Goal: Find specific page/section: Find specific page/section

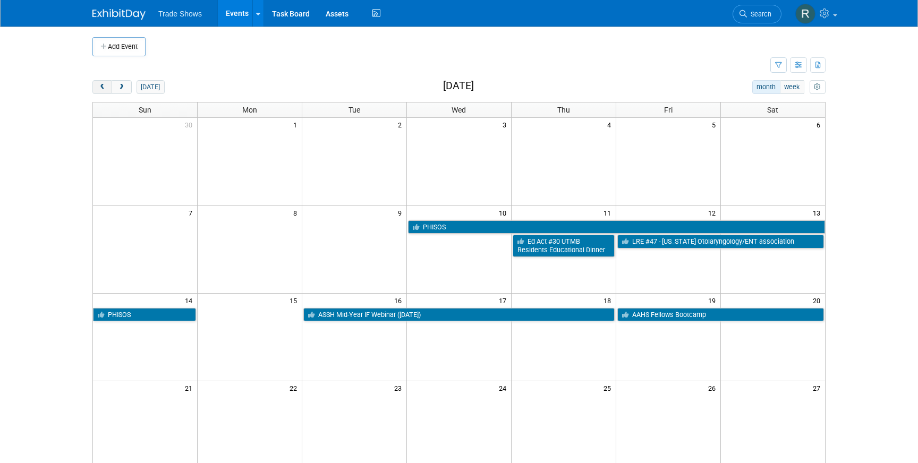
click at [104, 84] on span "prev" at bounding box center [102, 87] width 8 height 7
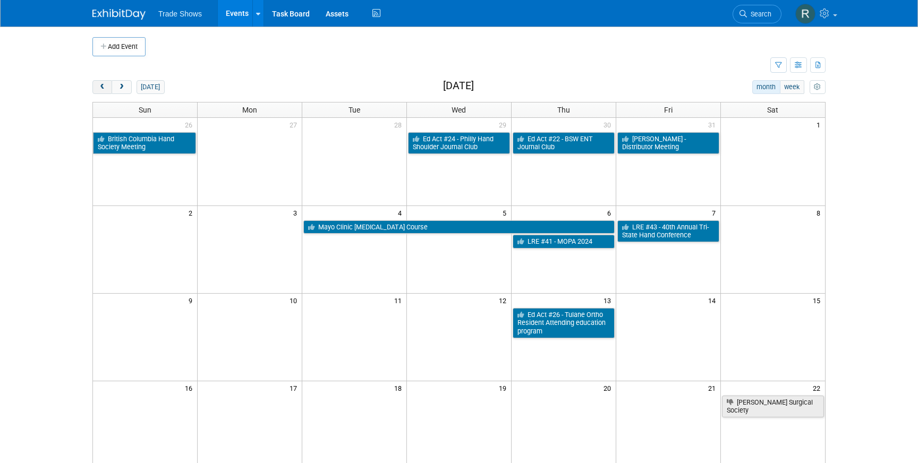
click at [104, 84] on span "prev" at bounding box center [102, 87] width 8 height 7
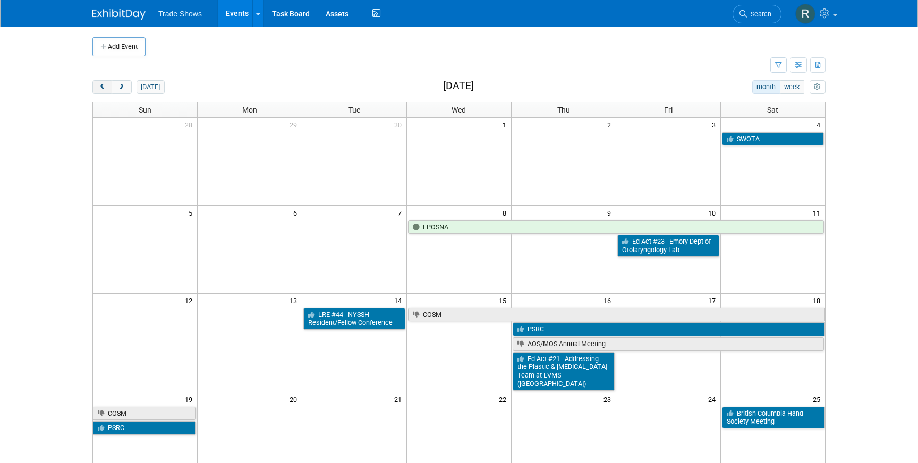
click at [104, 84] on span "prev" at bounding box center [102, 87] width 8 height 7
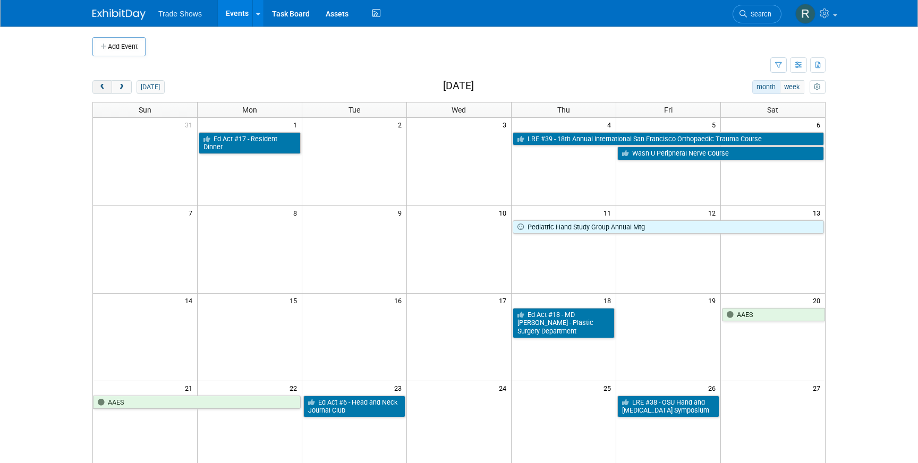
click at [104, 84] on span "prev" at bounding box center [102, 87] width 8 height 7
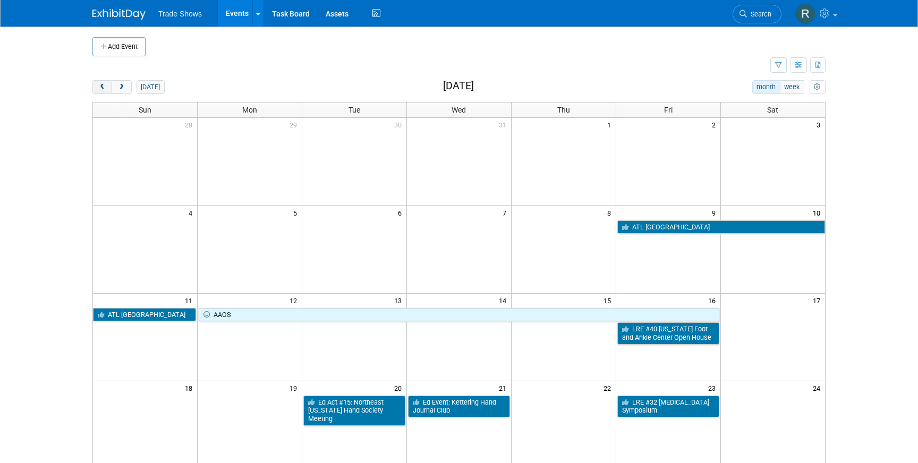
click at [104, 84] on span "prev" at bounding box center [102, 87] width 8 height 7
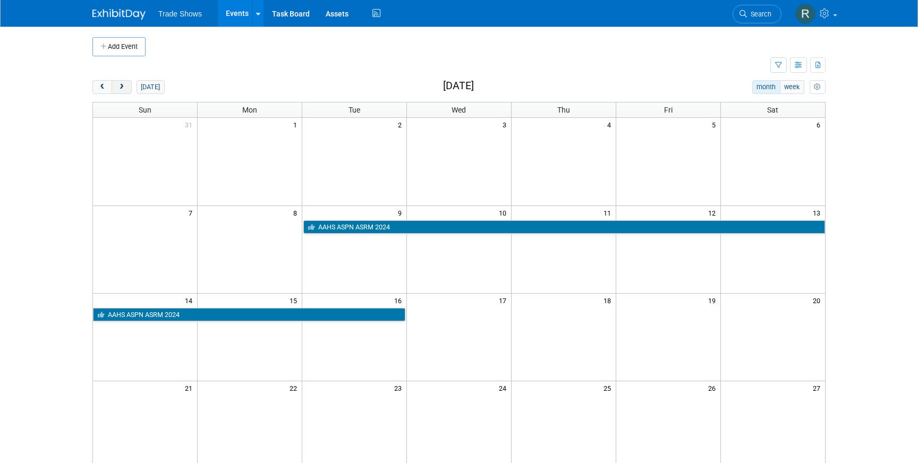
click at [123, 82] on button "next" at bounding box center [122, 87] width 20 height 14
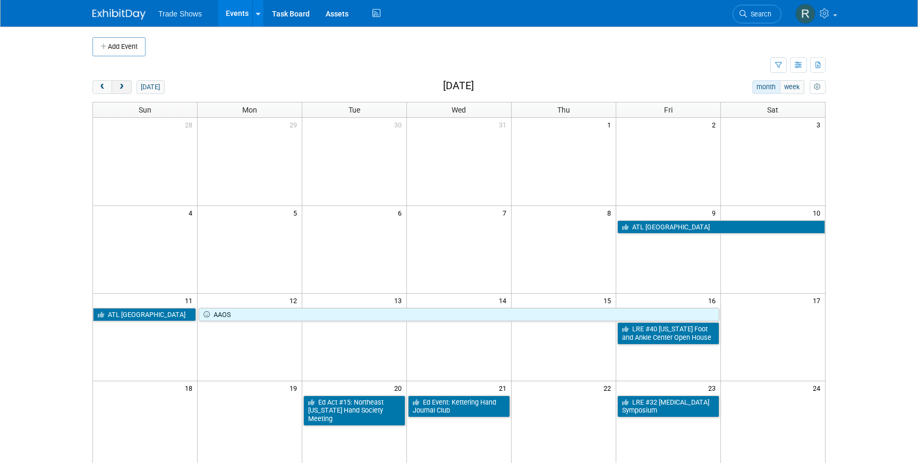
click at [124, 86] on span "next" at bounding box center [121, 87] width 8 height 7
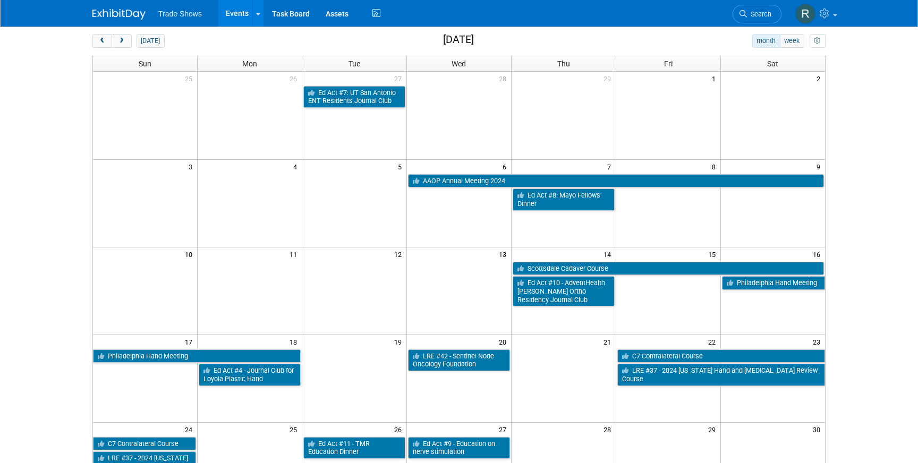
scroll to position [44, 0]
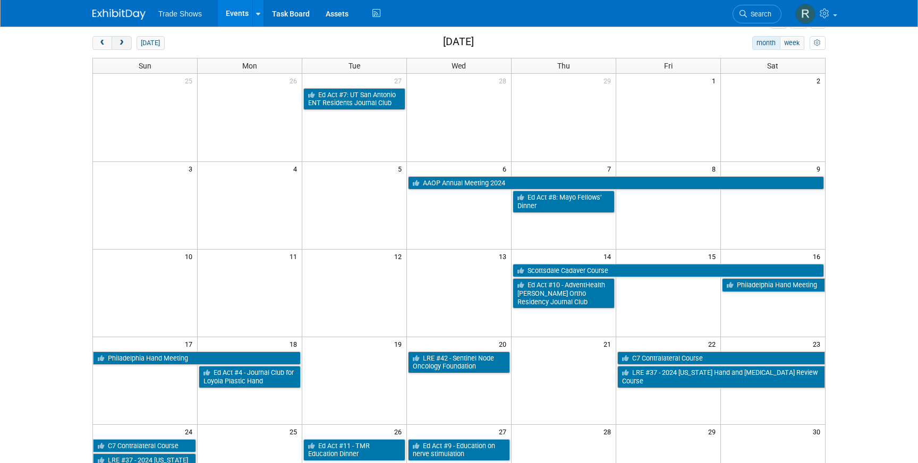
click at [128, 41] on button "next" at bounding box center [122, 43] width 20 height 14
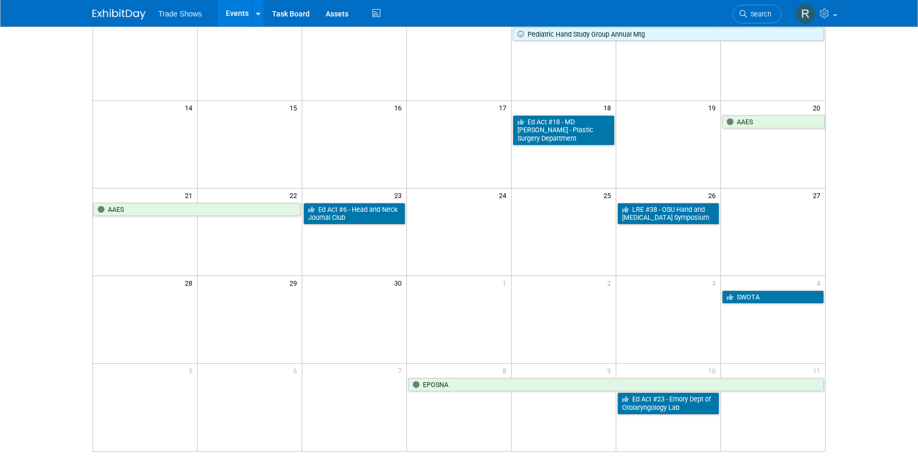
scroll to position [0, 0]
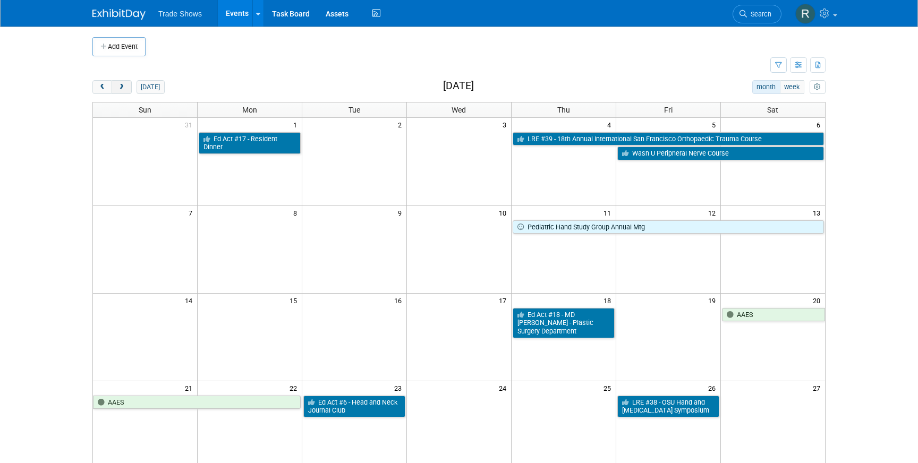
click at [121, 89] on span "next" at bounding box center [121, 87] width 8 height 7
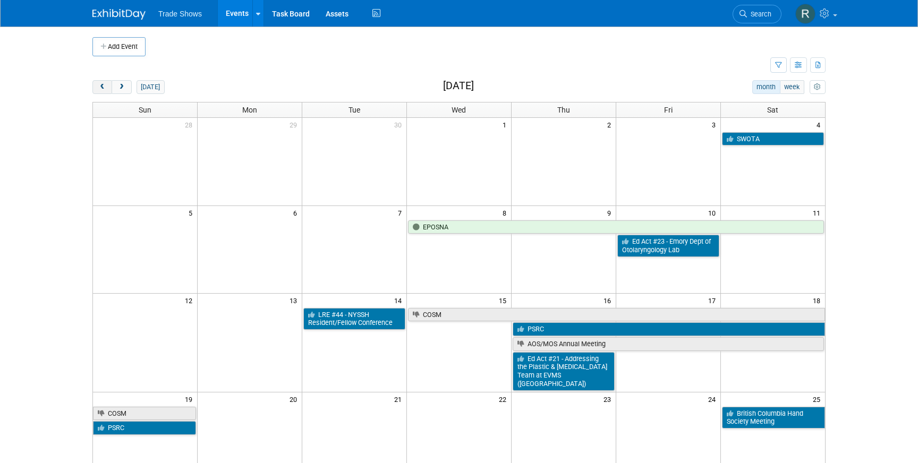
click at [103, 90] on span "prev" at bounding box center [102, 87] width 8 height 7
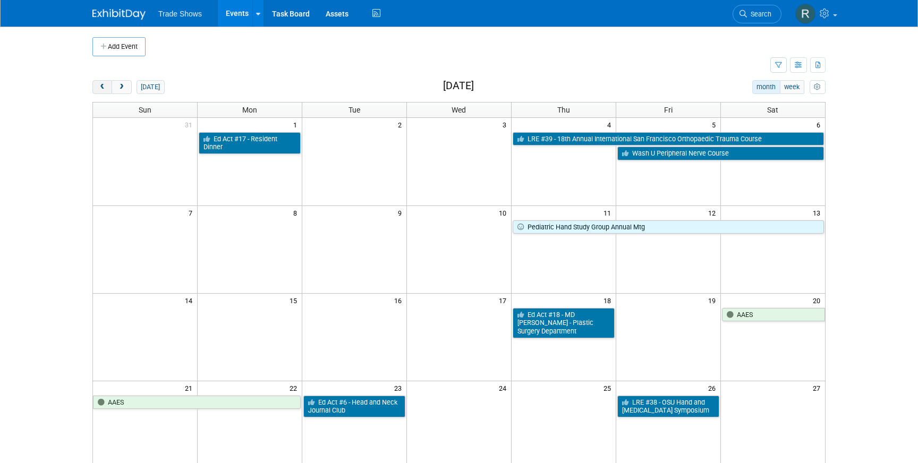
click at [103, 88] on span "prev" at bounding box center [102, 87] width 8 height 7
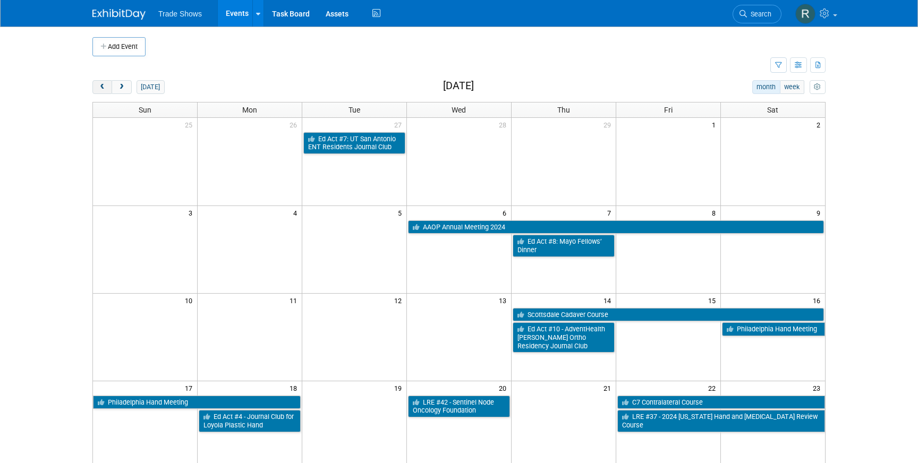
click at [103, 88] on span "prev" at bounding box center [102, 87] width 8 height 7
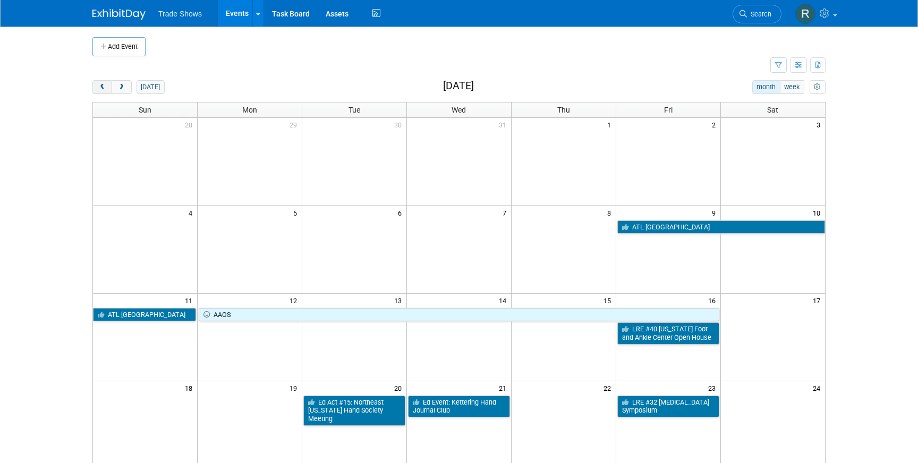
click at [103, 88] on span "prev" at bounding box center [102, 87] width 8 height 7
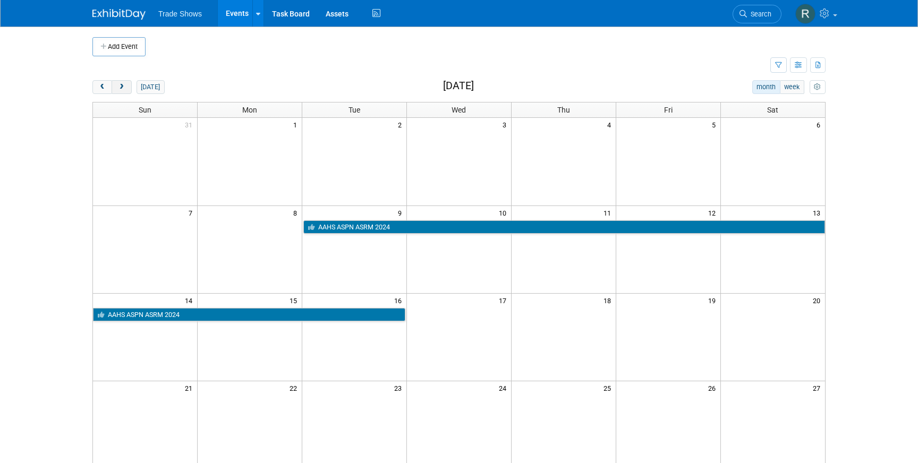
click at [116, 88] on button "next" at bounding box center [122, 87] width 20 height 14
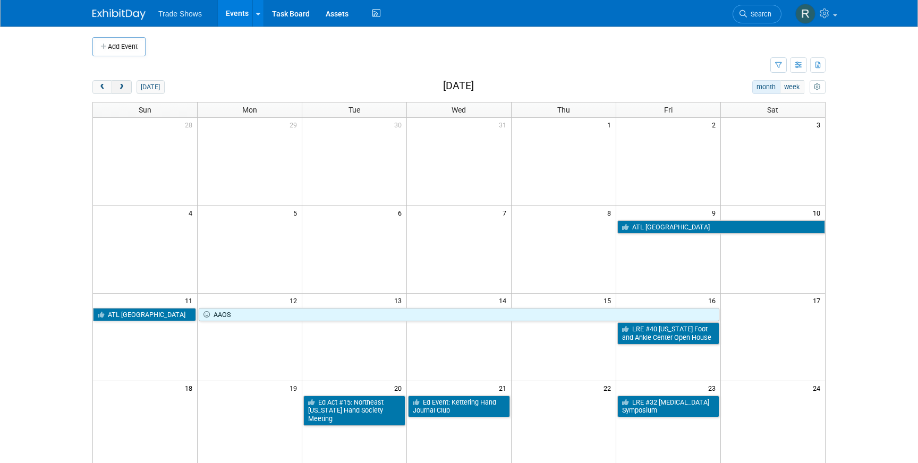
click at [126, 86] on button "next" at bounding box center [122, 87] width 20 height 14
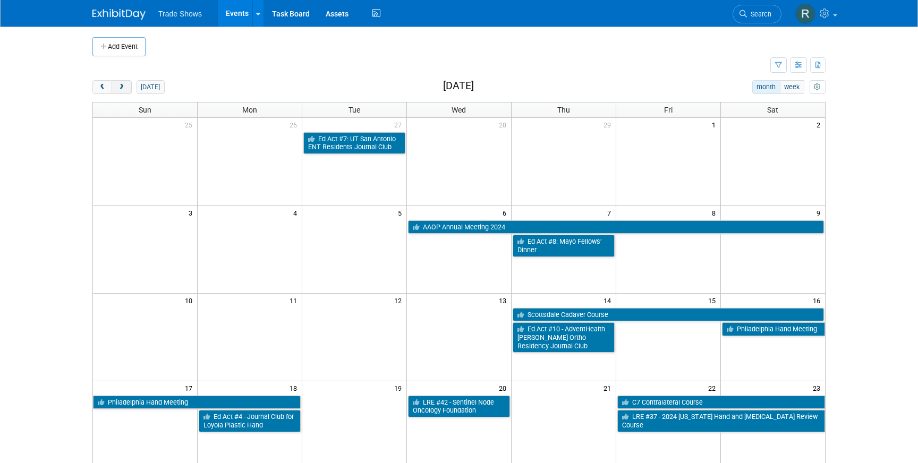
click at [125, 86] on span "next" at bounding box center [121, 87] width 8 height 7
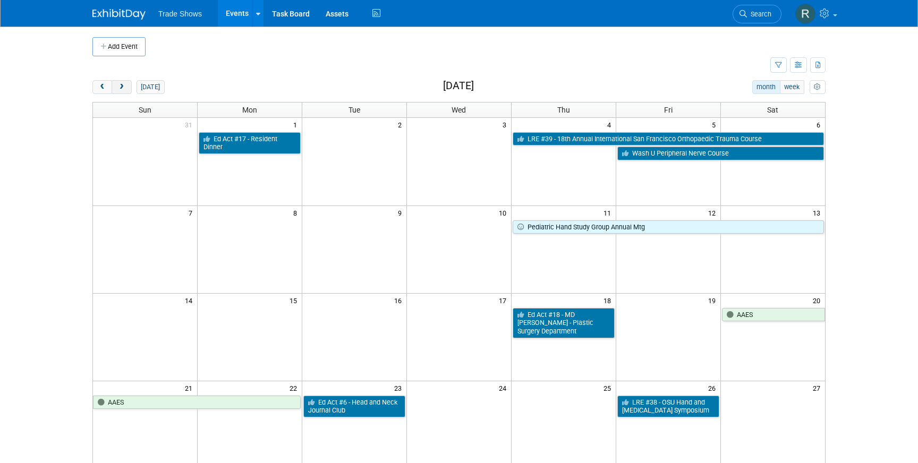
click at [116, 86] on button "next" at bounding box center [122, 87] width 20 height 14
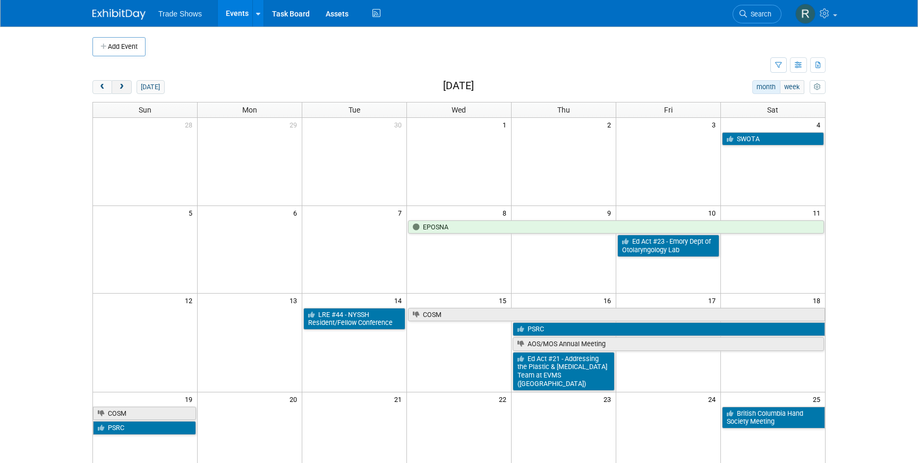
click at [120, 89] on span "next" at bounding box center [121, 87] width 8 height 7
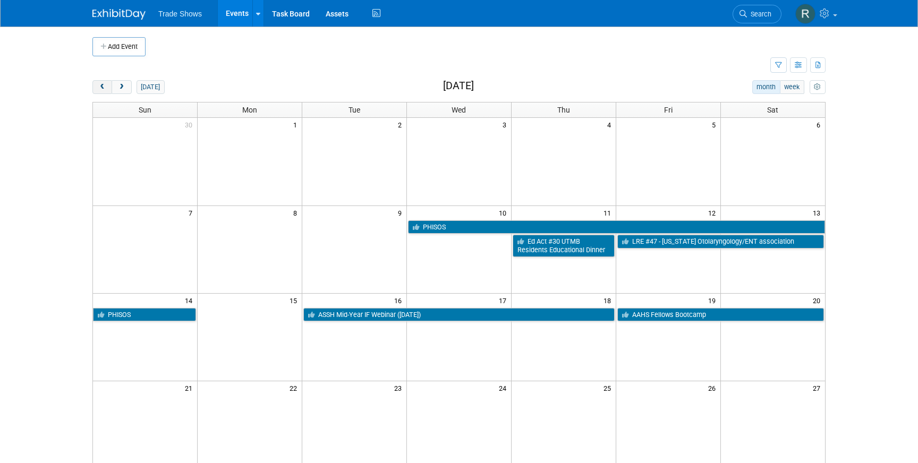
click at [105, 90] on span "prev" at bounding box center [102, 87] width 8 height 7
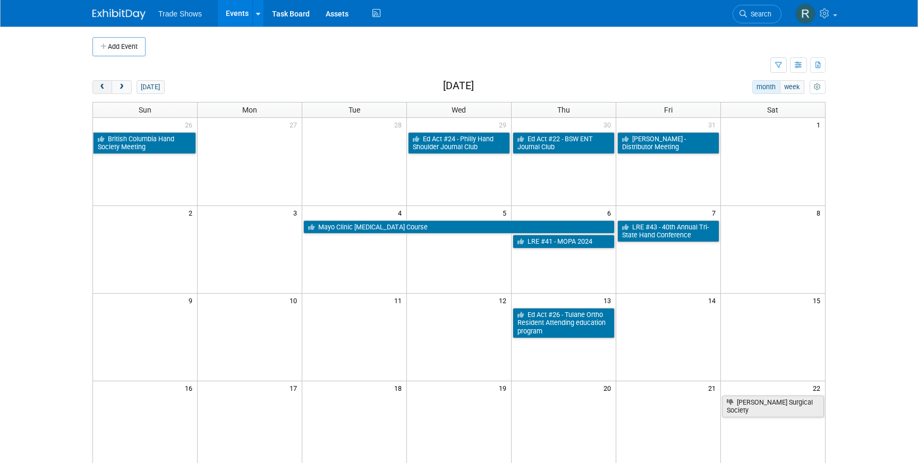
click at [99, 86] on span "prev" at bounding box center [102, 87] width 8 height 7
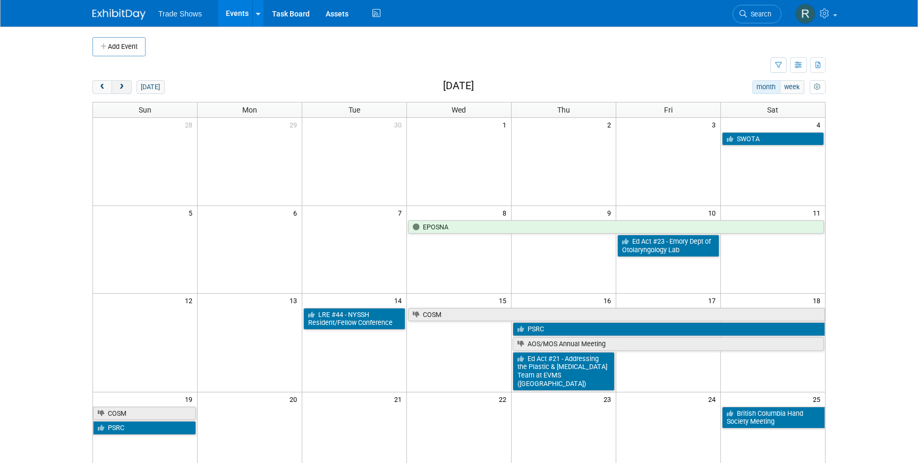
click at [117, 86] on span "next" at bounding box center [121, 87] width 8 height 7
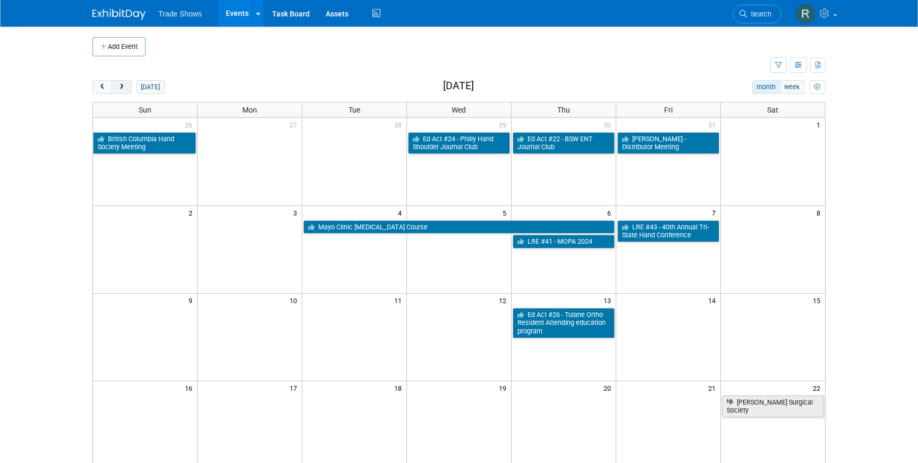
click at [122, 86] on span "next" at bounding box center [121, 87] width 8 height 7
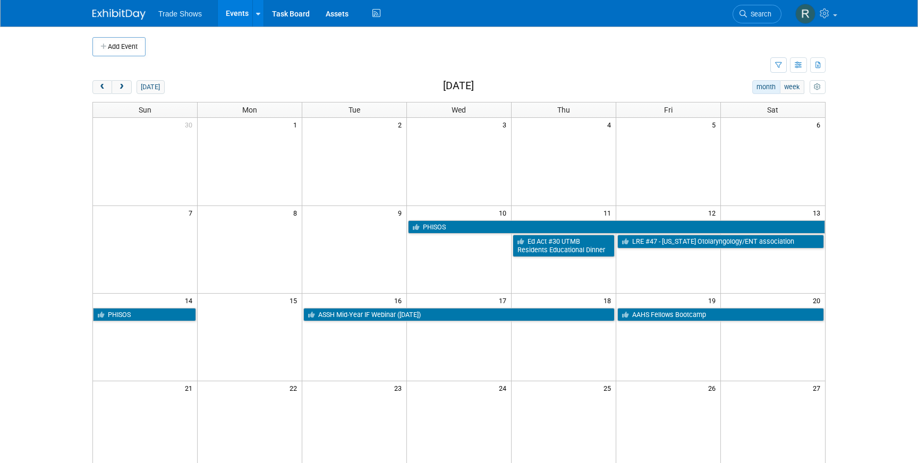
click at [132, 88] on div "[DATE]" at bounding box center [128, 87] width 72 height 14
click at [122, 88] on span "next" at bounding box center [121, 87] width 8 height 7
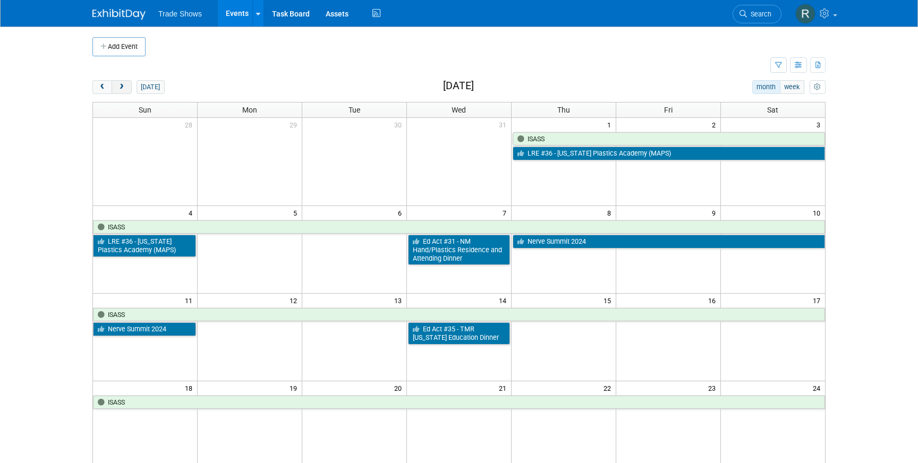
click at [123, 86] on span "next" at bounding box center [121, 87] width 8 height 7
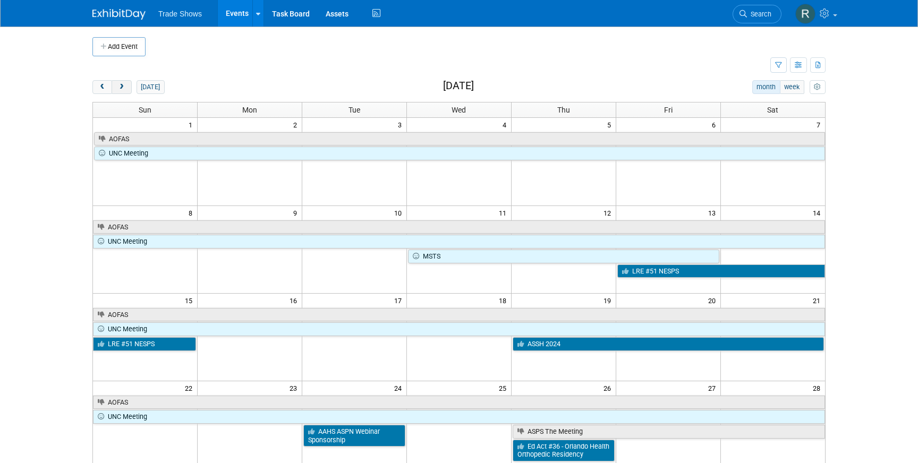
click at [124, 85] on span "next" at bounding box center [121, 87] width 8 height 7
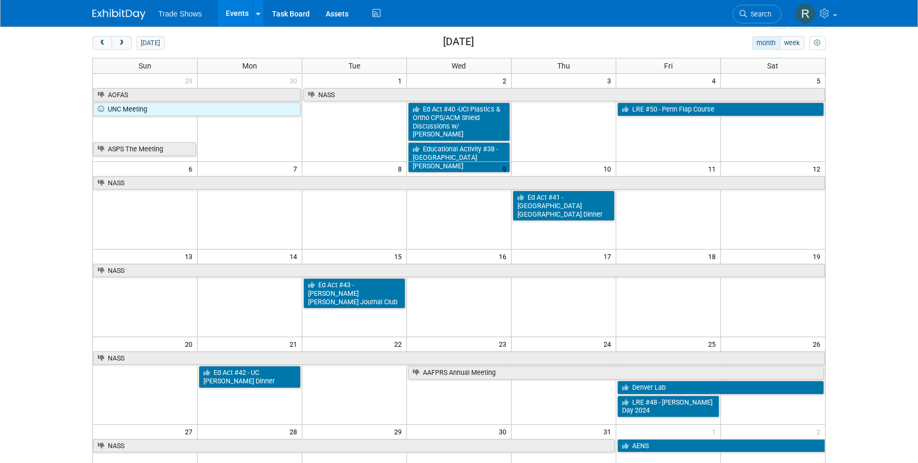
scroll to position [45, 0]
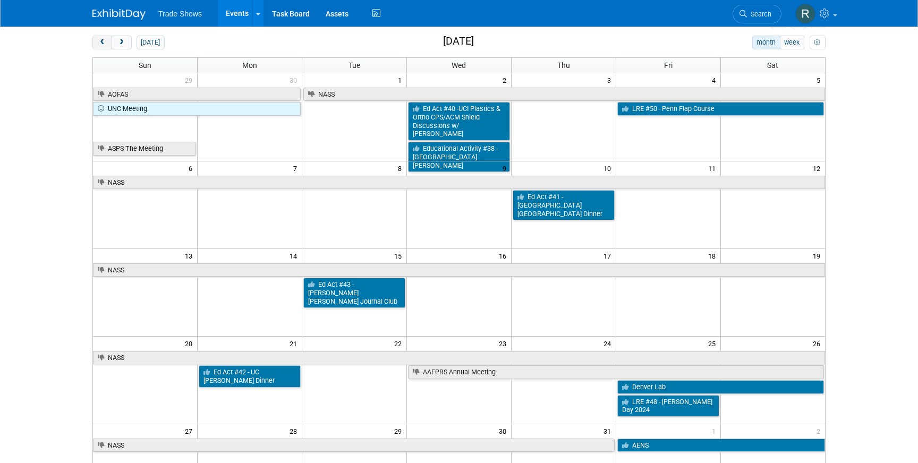
click at [100, 41] on span "prev" at bounding box center [102, 42] width 8 height 7
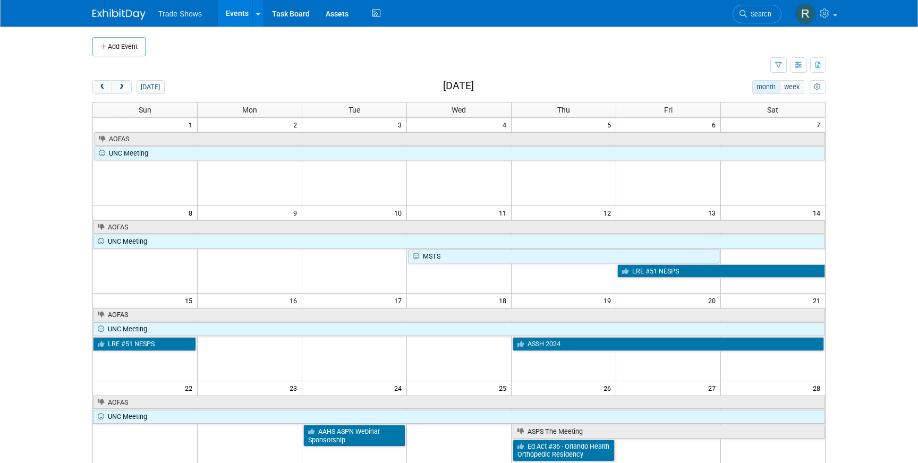
scroll to position [0, 0]
click at [120, 82] on button "next" at bounding box center [122, 87] width 20 height 14
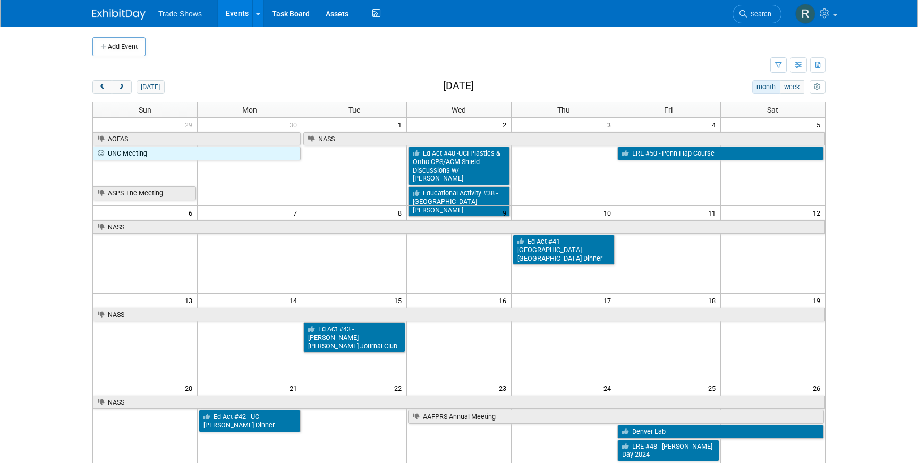
click at [149, 98] on div "[DATE] month week [DATE] Sun Mon Tue Wed Thu Fri Sat 29 30 1 2 3 4 5 AOFAS NASS…" at bounding box center [458, 362] width 733 height 565
click at [119, 92] on button "next" at bounding box center [122, 87] width 20 height 14
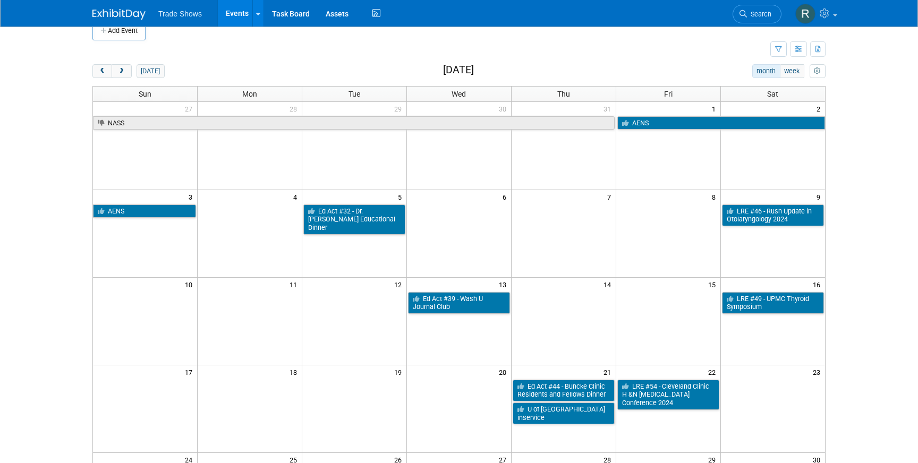
scroll to position [21, 0]
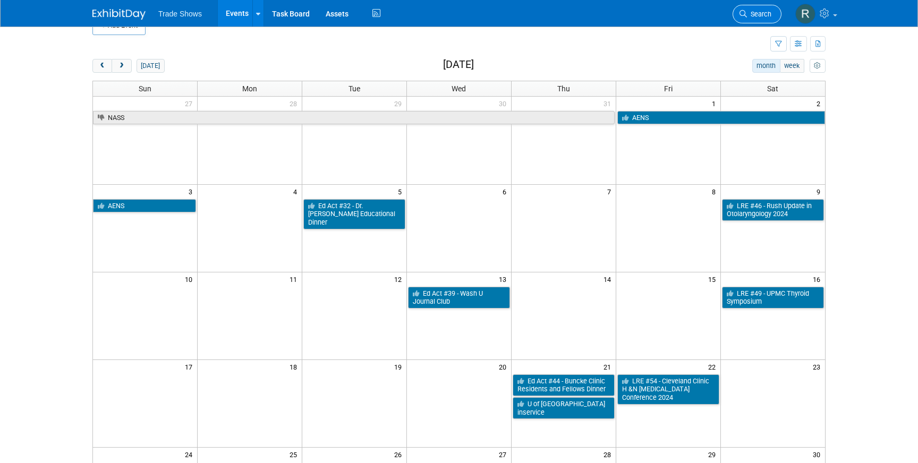
click at [763, 5] on link "Search" at bounding box center [757, 14] width 49 height 19
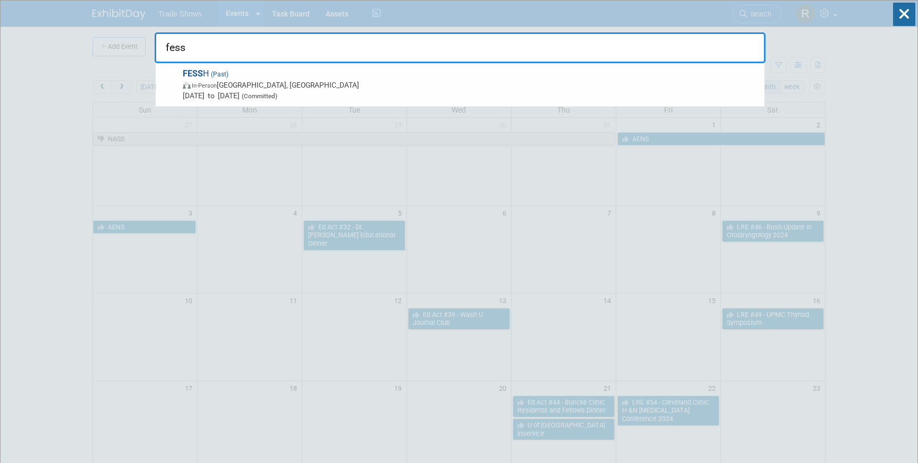
click at [635, 47] on input "fess" at bounding box center [460, 47] width 611 height 31
type input "c7"
click at [909, 20] on icon at bounding box center [904, 14] width 22 height 23
